Goal: Navigation & Orientation: Find specific page/section

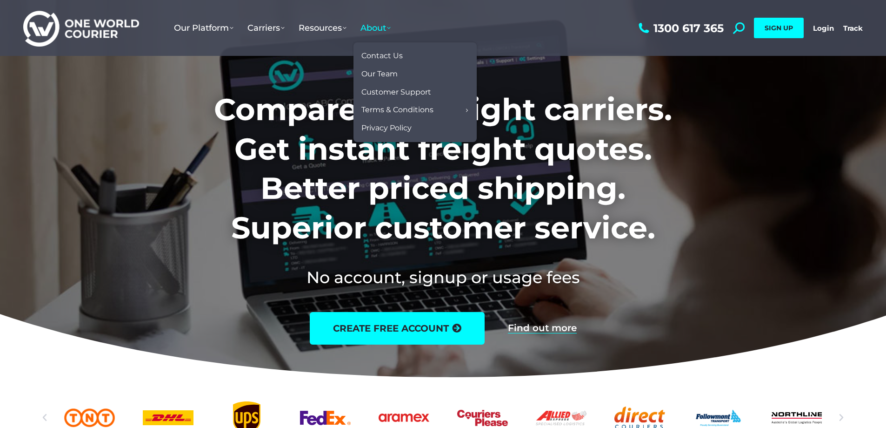
click at [371, 31] on span "About" at bounding box center [376, 28] width 30 height 10
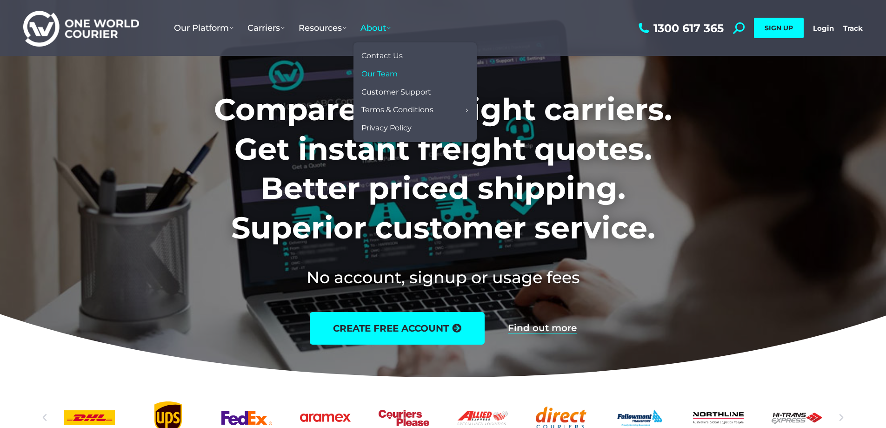
click at [394, 72] on span "Our Team" at bounding box center [379, 74] width 36 height 10
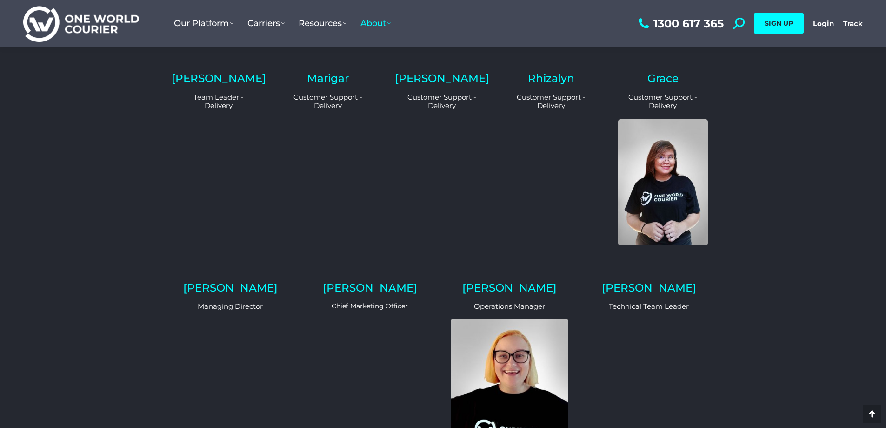
scroll to position [791, 0]
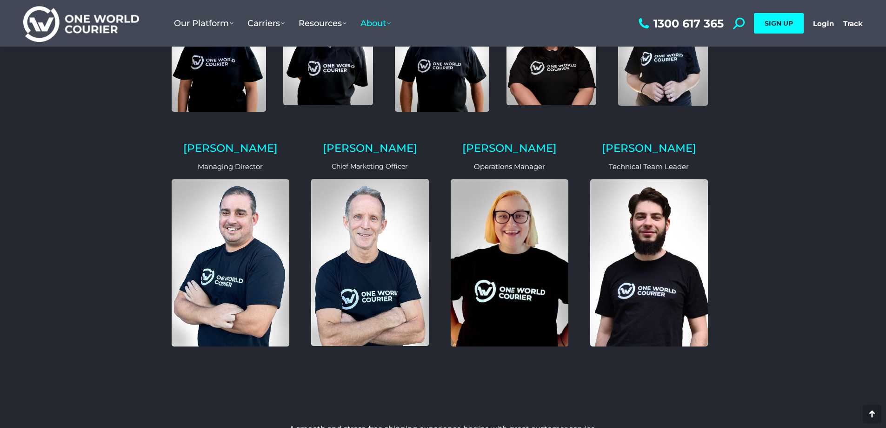
click at [522, 275] on img at bounding box center [510, 262] width 118 height 167
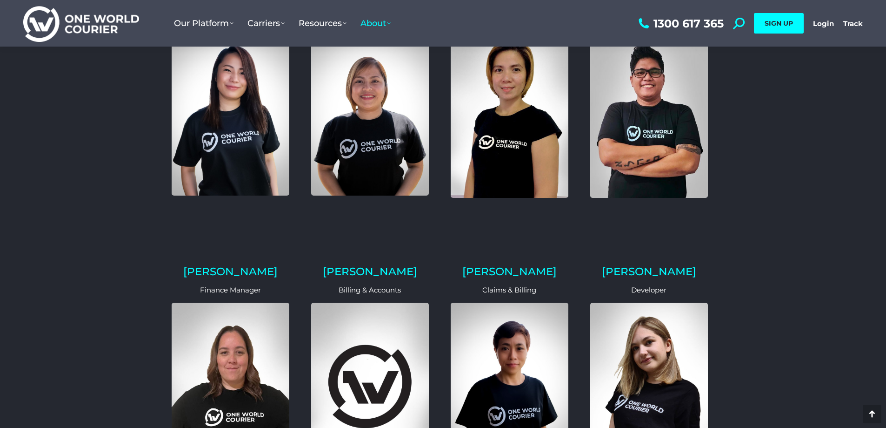
scroll to position [279, 0]
